Goal: Task Accomplishment & Management: Use online tool/utility

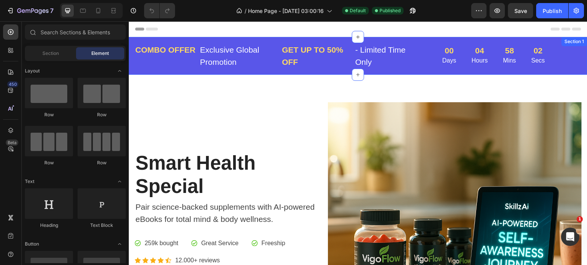
click at [571, 44] on div "Section 1" at bounding box center [574, 41] width 23 height 7
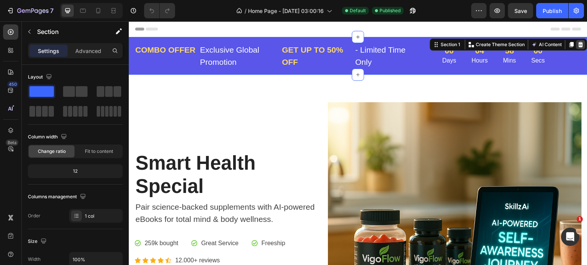
click at [578, 45] on icon at bounding box center [581, 45] width 6 height 6
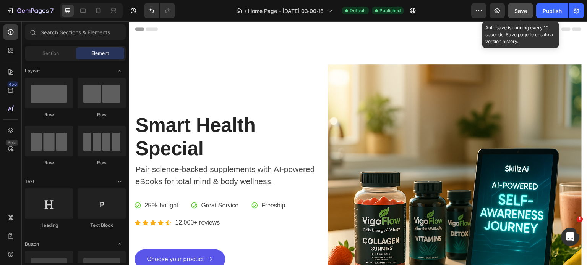
click at [520, 12] on span "Save" at bounding box center [520, 11] width 13 height 6
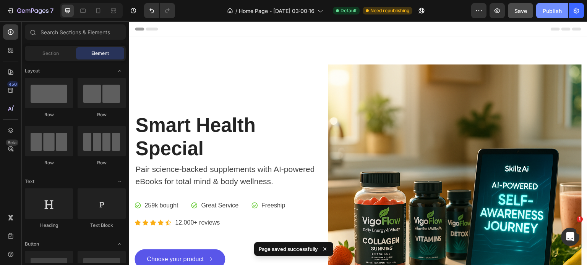
click at [554, 11] on div "Publish" at bounding box center [551, 11] width 19 height 8
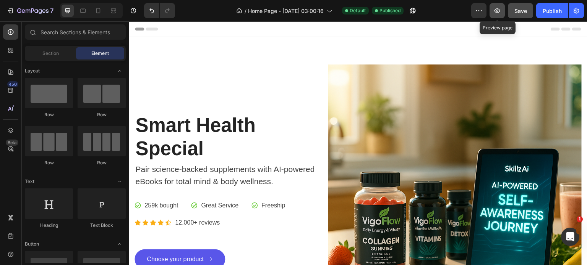
click at [500, 11] on icon "button" at bounding box center [497, 10] width 6 height 5
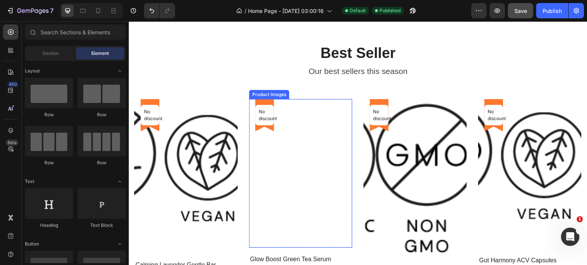
scroll to position [497, 0]
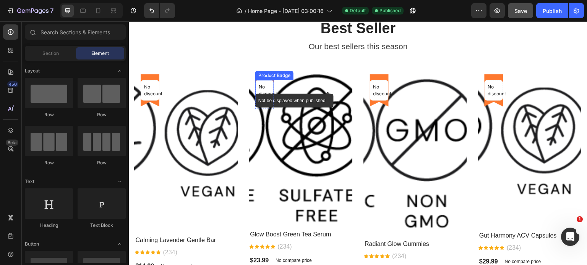
click at [261, 89] on p "No discount" at bounding box center [265, 91] width 12 height 14
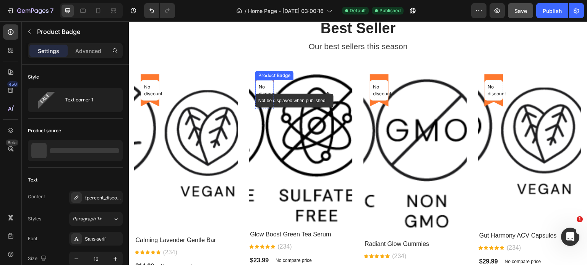
click at [261, 89] on p "No discount" at bounding box center [265, 91] width 12 height 14
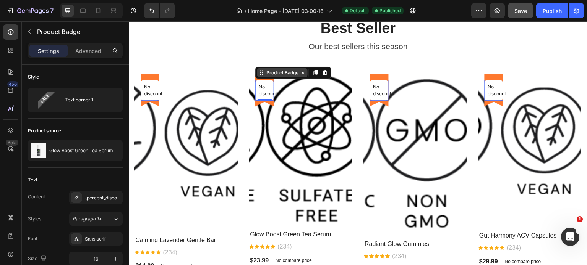
click at [277, 76] on div "Product Badge" at bounding box center [282, 72] width 50 height 9
click at [277, 77] on div "Product Badge" at bounding box center [282, 72] width 50 height 9
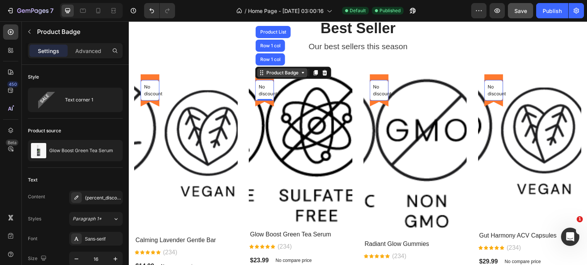
click at [277, 77] on div "Product Badge" at bounding box center [282, 72] width 50 height 9
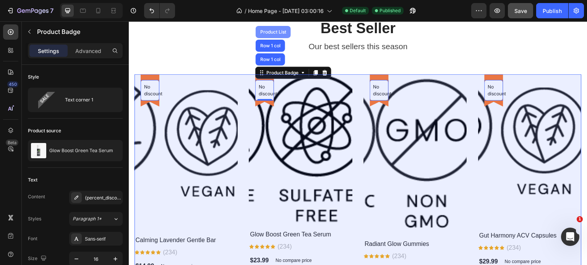
click at [274, 32] on div "Product List" at bounding box center [273, 32] width 29 height 5
click at [274, 32] on div "Product List" at bounding box center [273, 32] width 35 height 12
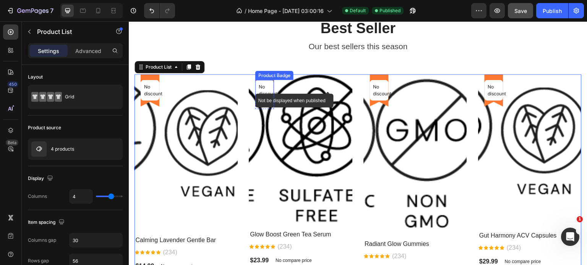
click at [261, 89] on p "No discount" at bounding box center [265, 91] width 12 height 14
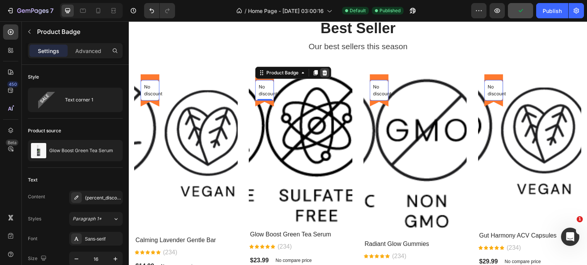
click at [323, 73] on icon at bounding box center [325, 73] width 6 height 6
click at [323, 73] on div "Best Seller Heading Our best sellers this season Text block No discount Not be …" at bounding box center [357, 175] width 447 height 313
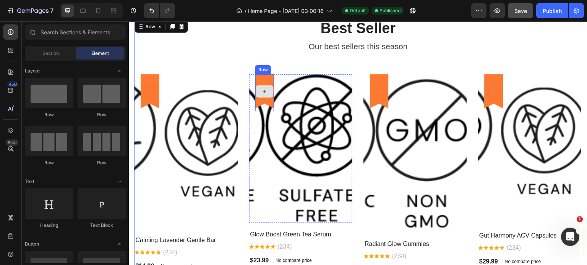
click at [262, 92] on icon at bounding box center [265, 92] width 6 height 6
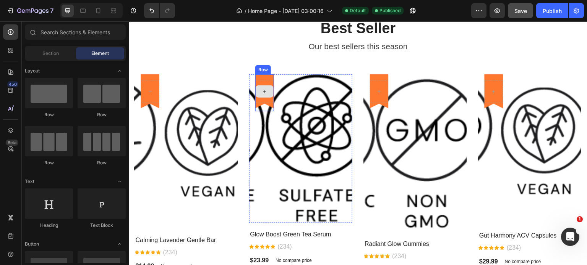
click at [262, 92] on icon at bounding box center [265, 92] width 6 height 6
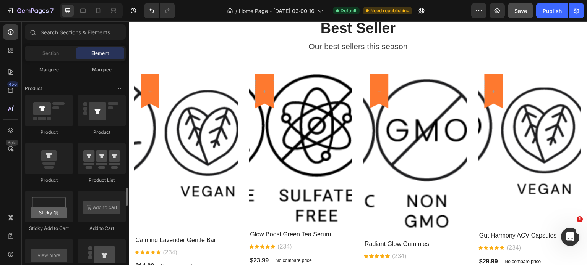
scroll to position [993, 0]
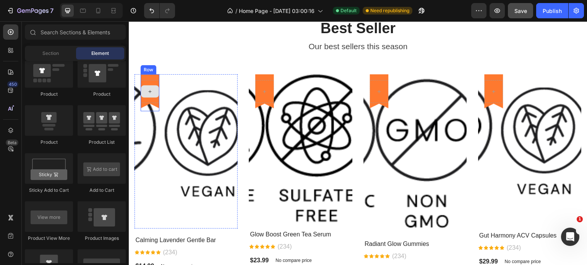
click at [147, 91] on icon at bounding box center [150, 92] width 6 height 6
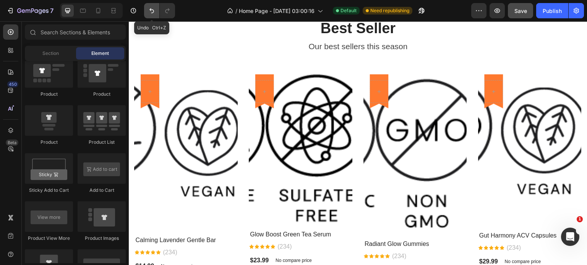
click at [153, 10] on icon "Undo/Redo" at bounding box center [152, 11] width 8 height 8
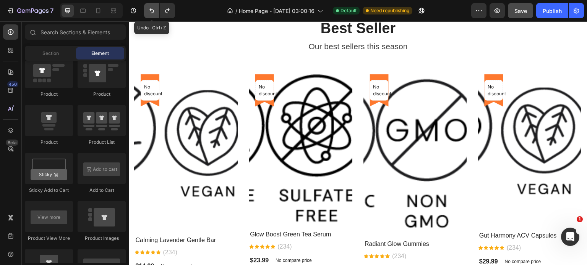
click at [153, 10] on icon "Undo/Redo" at bounding box center [151, 10] width 5 height 5
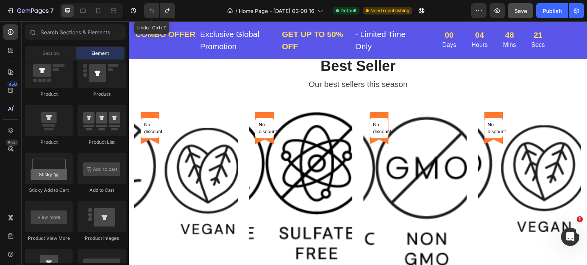
scroll to position [534, 0]
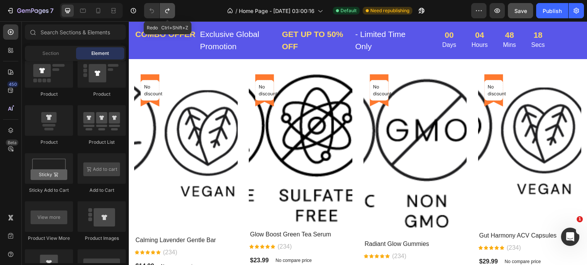
click at [165, 13] on icon "Undo/Redo" at bounding box center [167, 11] width 8 height 8
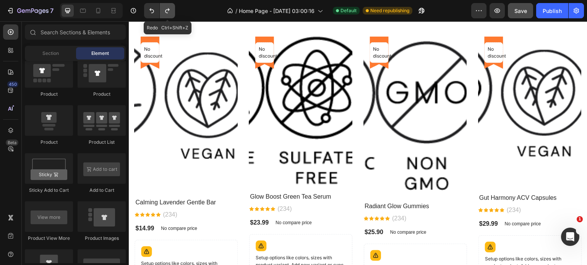
scroll to position [497, 0]
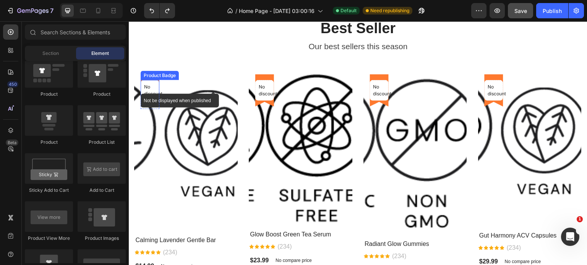
click at [150, 90] on p "No discount" at bounding box center [150, 91] width 12 height 14
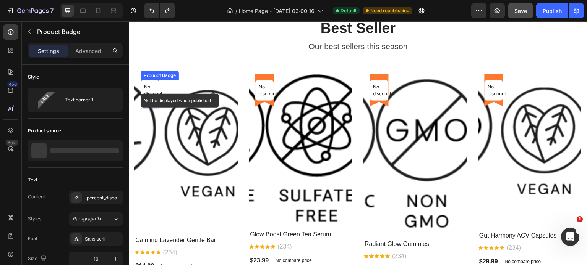
click at [150, 90] on p "No discount" at bounding box center [150, 91] width 12 height 14
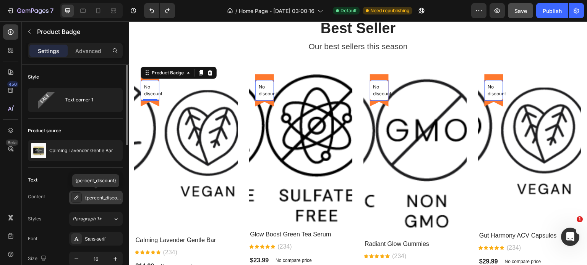
click at [76, 199] on icon at bounding box center [76, 198] width 6 height 6
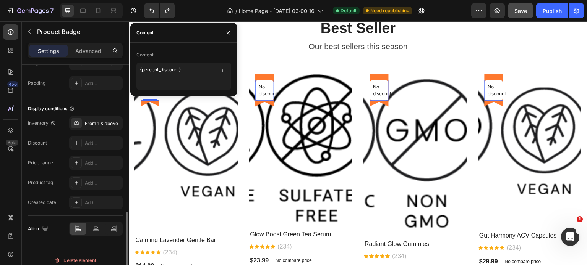
scroll to position [388, 0]
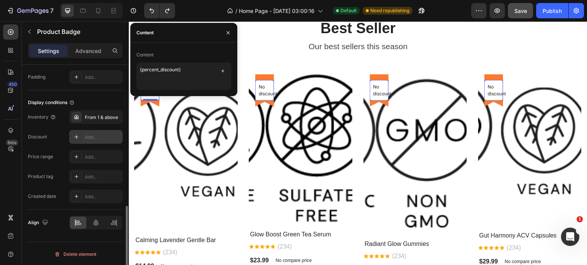
click at [85, 136] on div "Add..." at bounding box center [103, 137] width 36 height 7
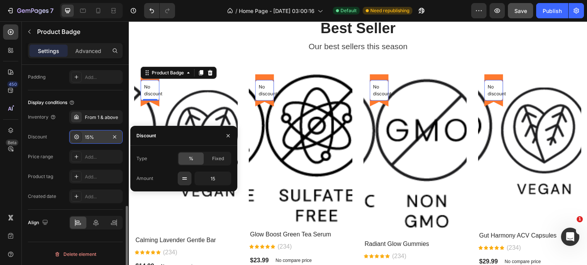
click at [194, 157] on div "%" at bounding box center [190, 159] width 25 height 12
click at [182, 177] on icon "button" at bounding box center [185, 179] width 8 height 8
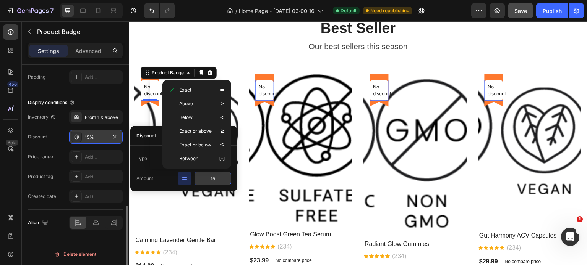
click at [221, 180] on input "15" at bounding box center [212, 179] width 37 height 14
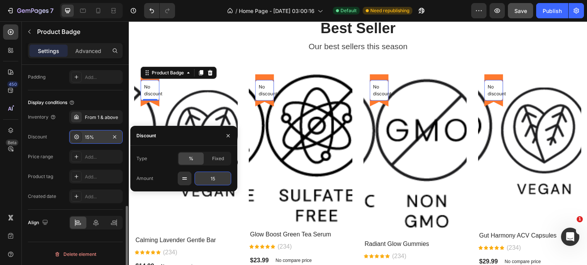
click at [221, 180] on input "15" at bounding box center [212, 179] width 37 height 14
click at [222, 159] on span "Fixed" at bounding box center [218, 158] width 12 height 7
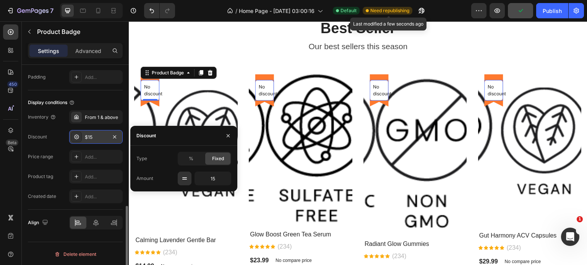
click at [393, 11] on span "Need republishing" at bounding box center [389, 10] width 39 height 7
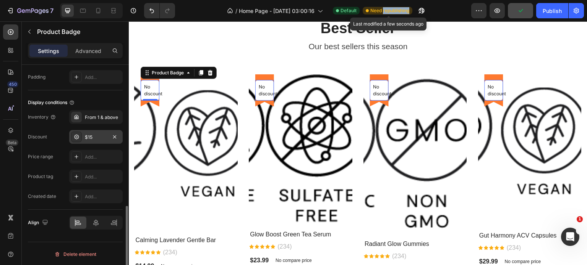
click at [393, 11] on span "Need republishing" at bounding box center [389, 10] width 39 height 7
click at [104, 116] on div "From 1 & above" at bounding box center [103, 117] width 36 height 7
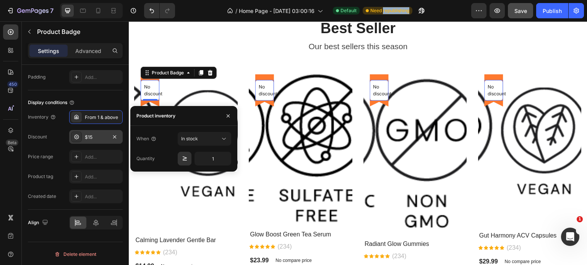
click at [101, 136] on div "$15" at bounding box center [96, 137] width 22 height 7
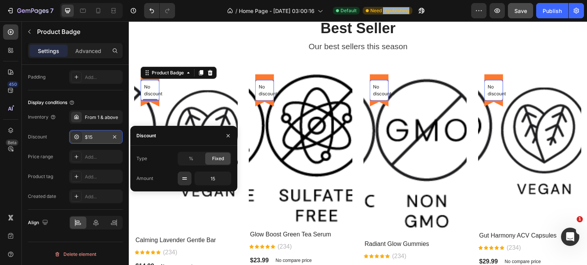
click at [101, 136] on div "$15" at bounding box center [96, 137] width 22 height 7
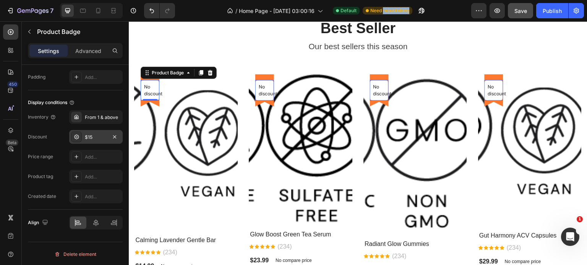
click at [101, 136] on div "$15" at bounding box center [96, 137] width 22 height 7
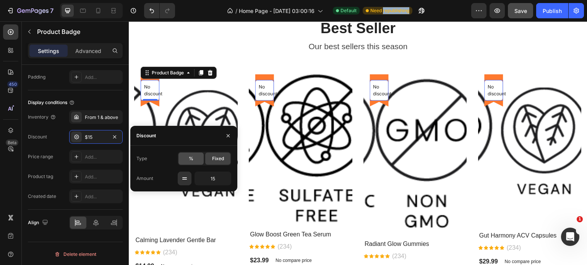
click at [188, 154] on div "%" at bounding box center [190, 159] width 25 height 12
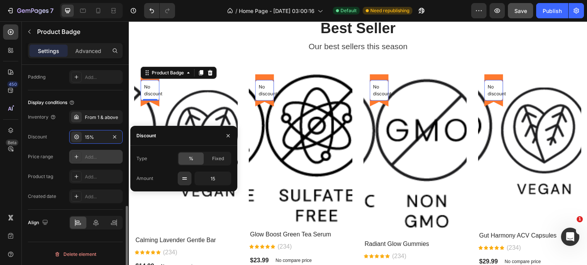
click at [99, 155] on div "Add..." at bounding box center [103, 157] width 36 height 7
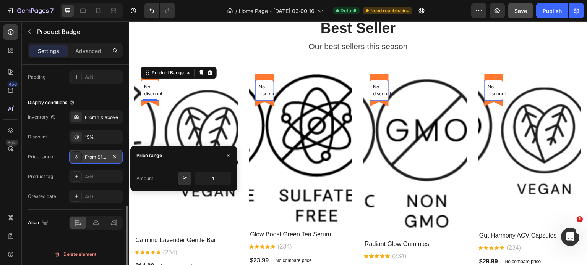
click at [99, 155] on div "From $1 & above" at bounding box center [96, 157] width 22 height 7
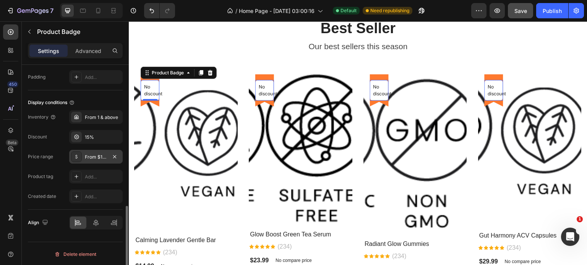
click at [104, 158] on div "From $1 & above" at bounding box center [96, 157] width 22 height 7
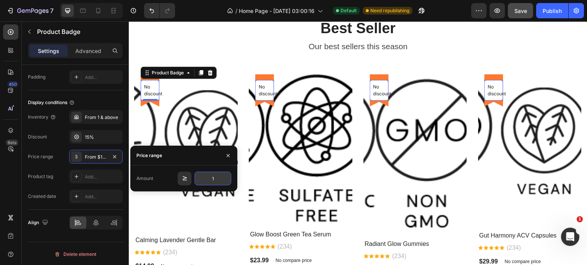
click at [226, 178] on input "1" at bounding box center [212, 179] width 37 height 14
click at [185, 181] on icon "button" at bounding box center [185, 179] width 8 height 8
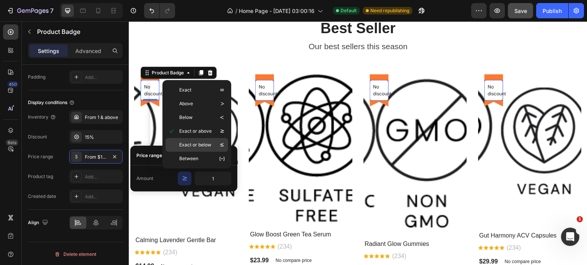
click at [202, 143] on p "Exact or below" at bounding box center [195, 145] width 32 height 8
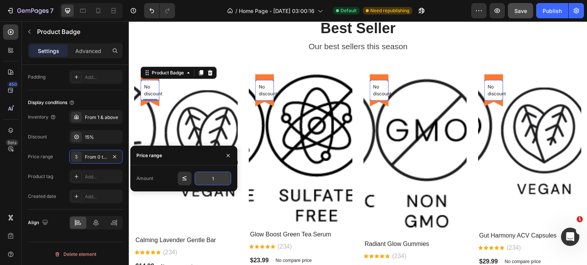
click at [217, 178] on input "1" at bounding box center [212, 179] width 37 height 14
type input "20"
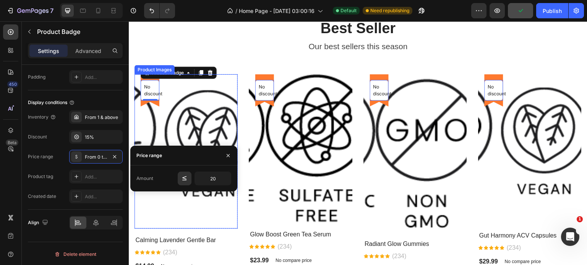
click at [231, 112] on img at bounding box center [207, 151] width 103 height 155
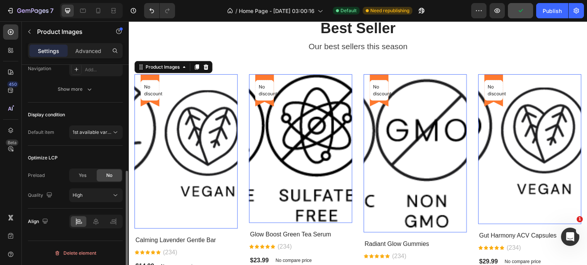
scroll to position [0, 0]
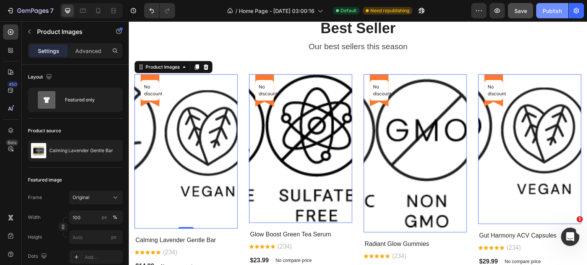
click at [554, 10] on div "Publish" at bounding box center [551, 11] width 19 height 8
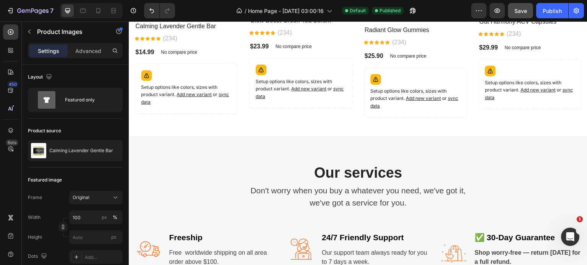
scroll to position [726, 0]
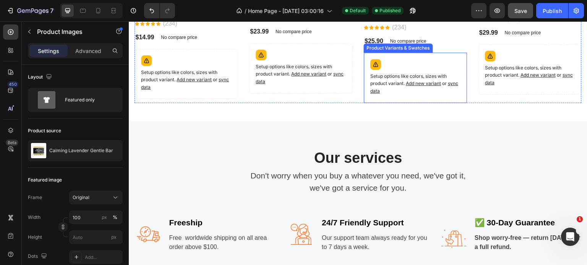
click at [449, 82] on span "sync data" at bounding box center [414, 87] width 88 height 13
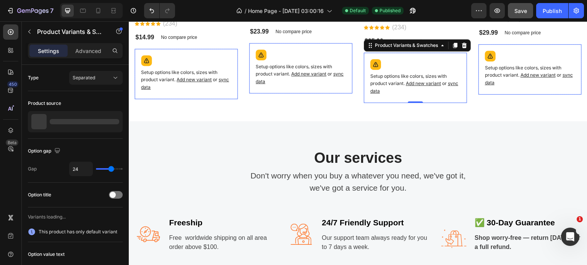
click at [449, 82] on span "sync data" at bounding box center [414, 87] width 88 height 13
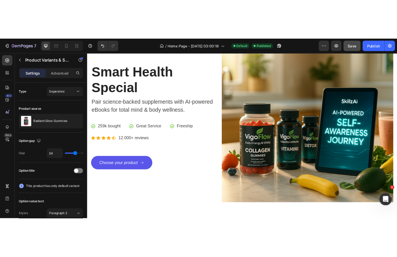
scroll to position [0, 0]
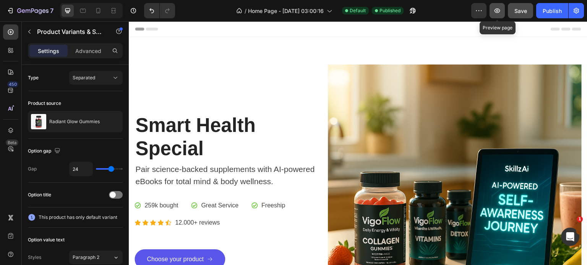
click at [497, 9] on icon "button" at bounding box center [497, 11] width 8 height 8
